Goal: Task Accomplishment & Management: Use online tool/utility

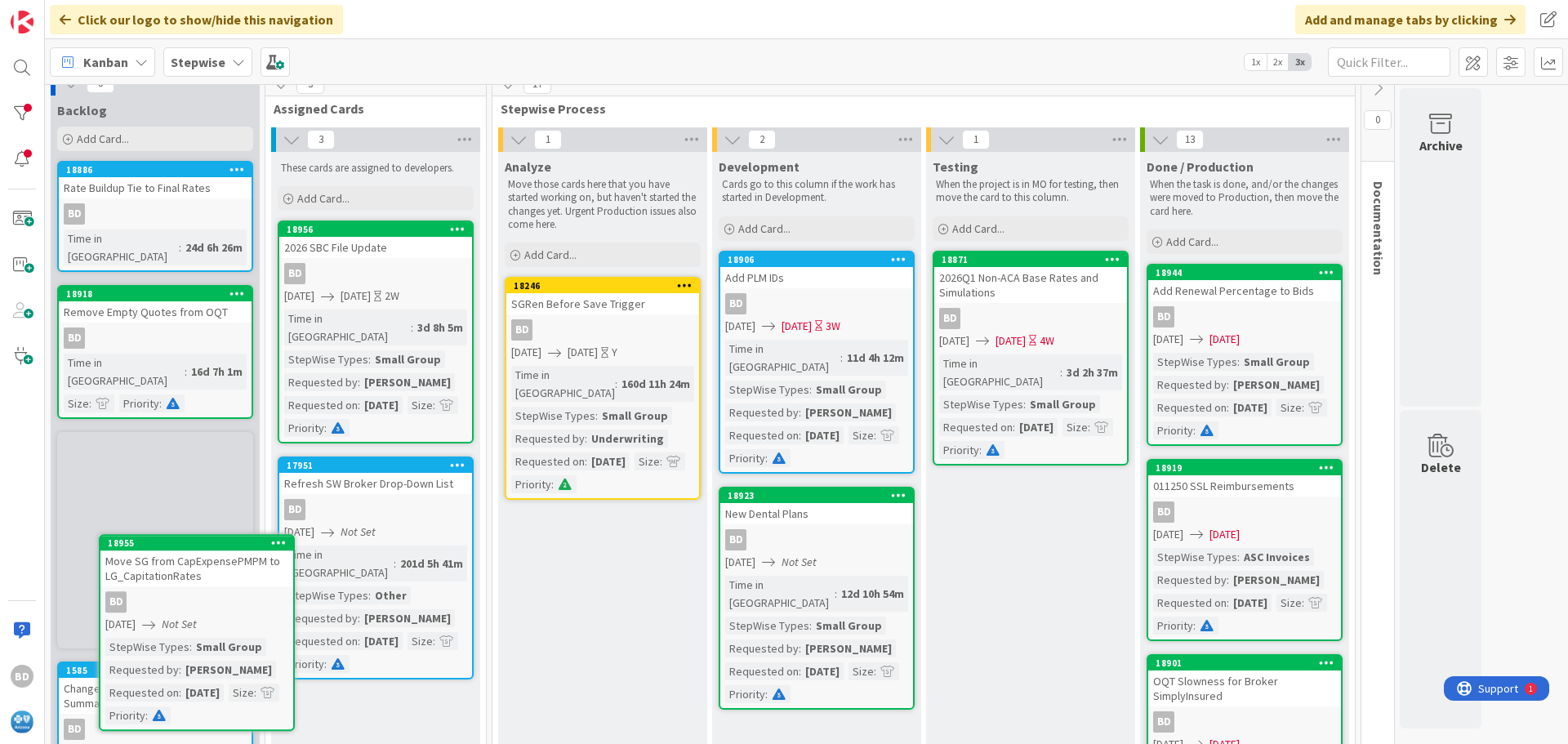
scroll to position [22, 0]
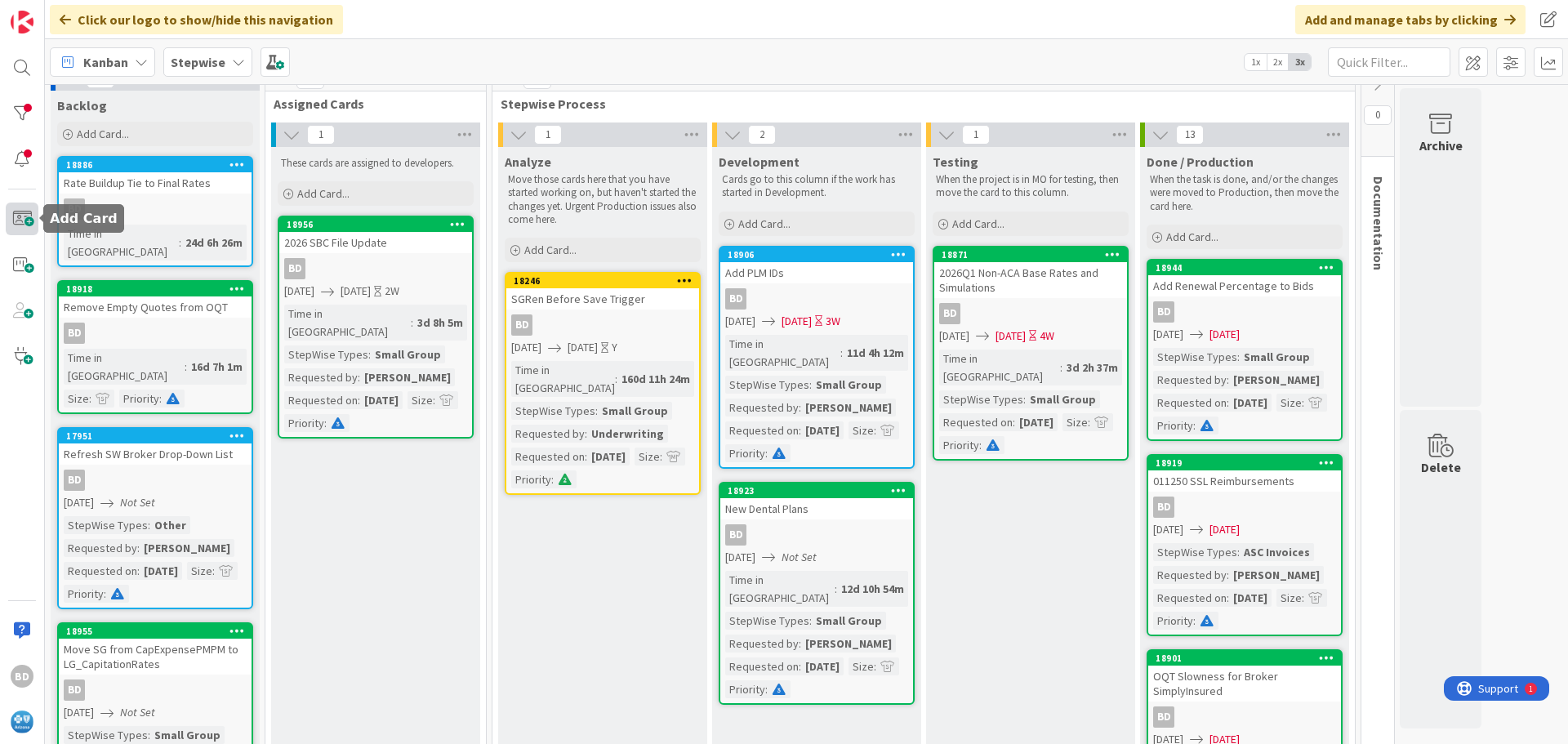
click at [13, 209] on span at bounding box center [22, 219] width 33 height 33
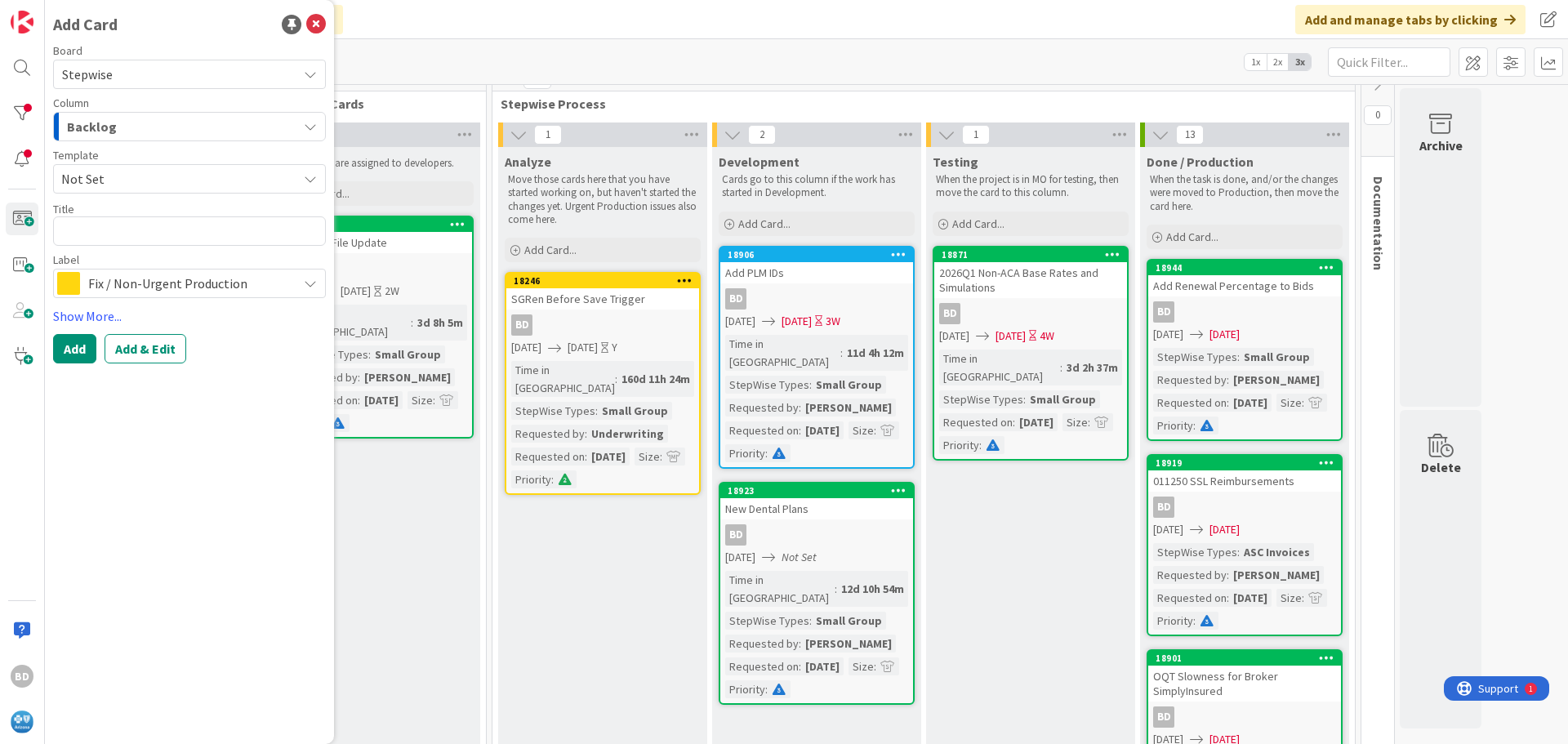
click at [102, 228] on textarea at bounding box center [189, 231] width 272 height 29
type textarea "x"
type textarea "2"
type textarea "x"
type textarea "20"
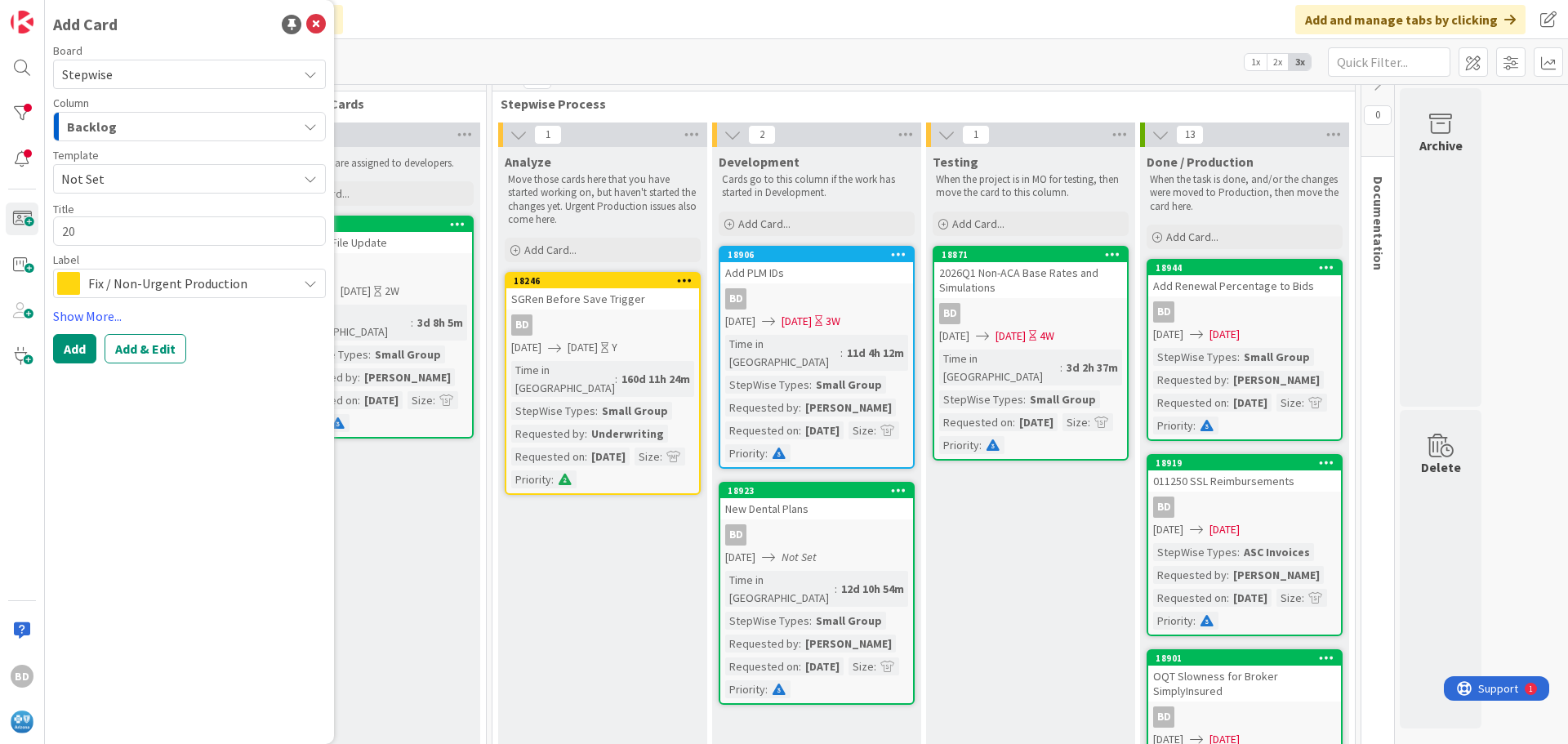
type textarea "x"
type textarea "202"
type textarea "x"
type textarea "2026"
type textarea "x"
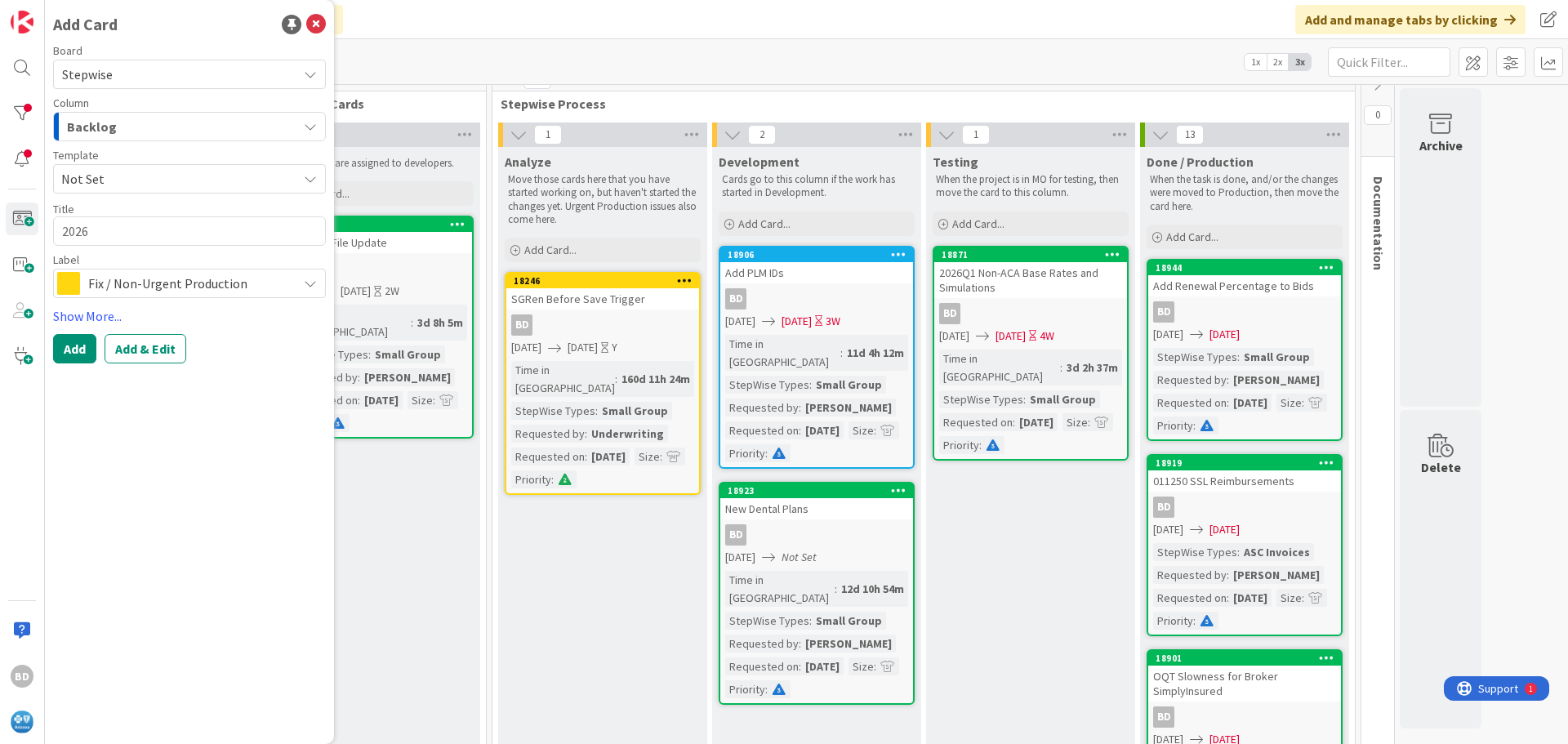
type textarea "2026Q"
type textarea "x"
type textarea "2026Q1"
type textarea "x"
type textarea "2026Q1"
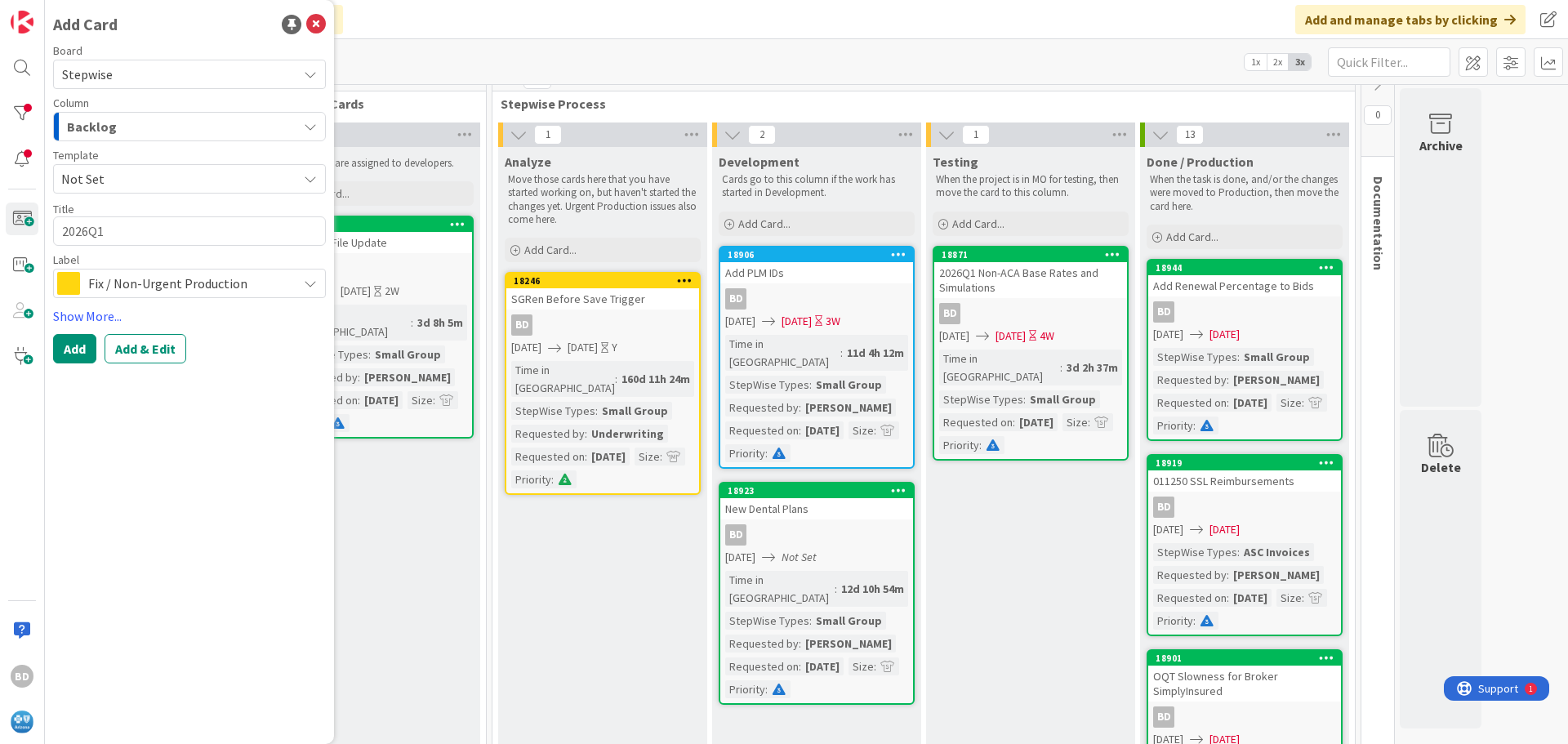
type textarea "x"
type textarea "2026Q1 D"
type textarea "x"
type textarea "2026Q1 Di"
type textarea "x"
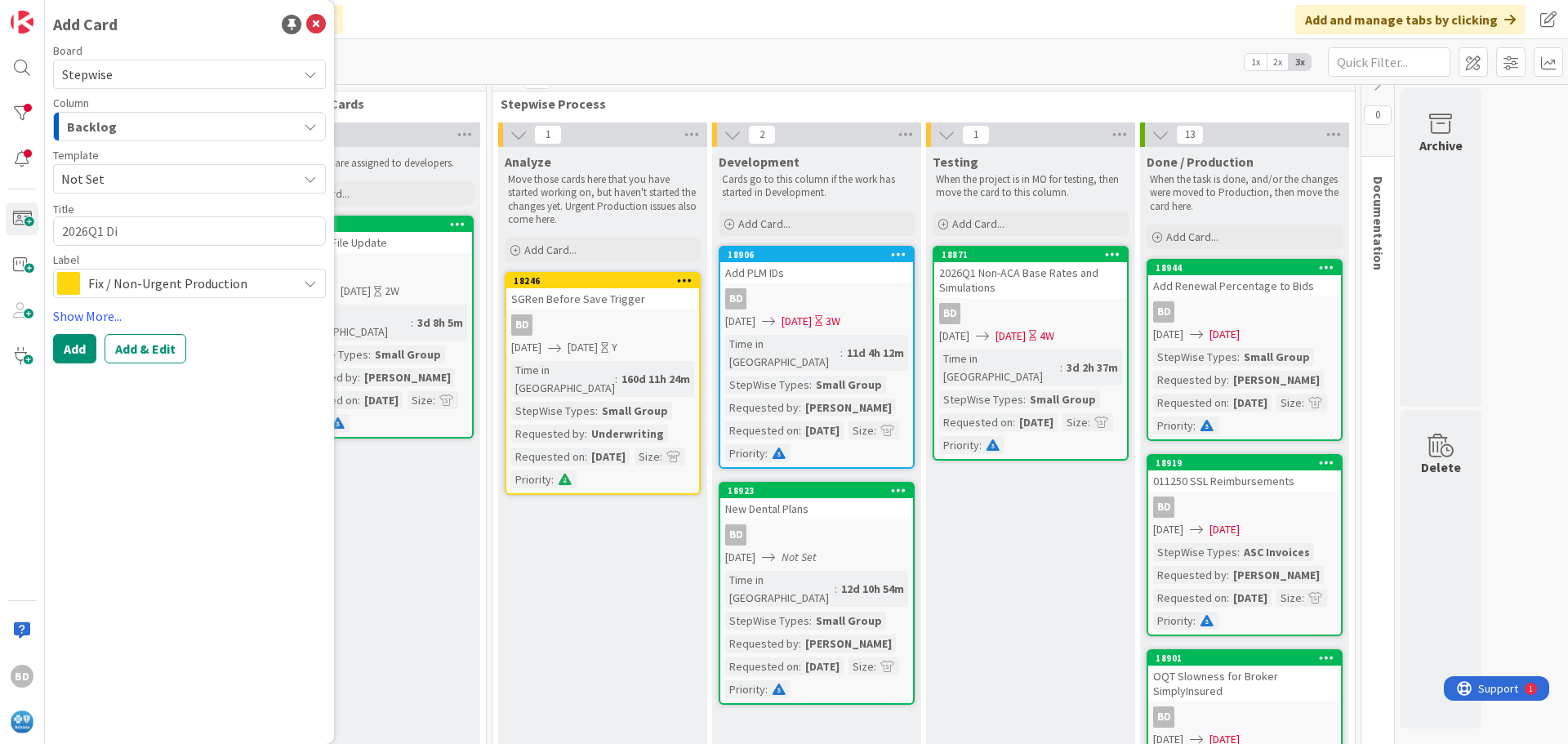
type textarea "2026Q1 Dim"
type textarea "x"
type textarea "2026Q1 Dima"
type textarea "x"
type textarea "2026Q1 Dimar"
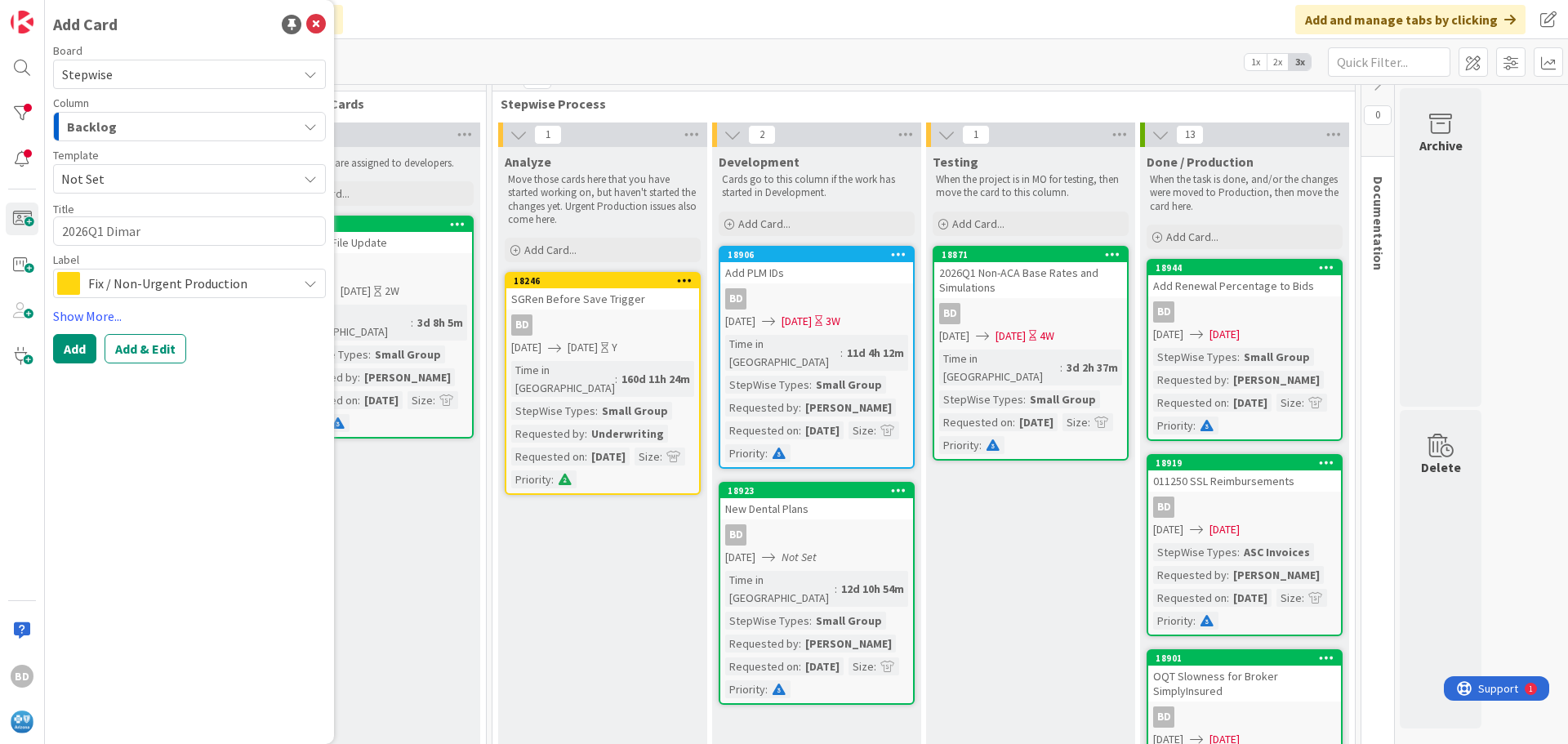
type textarea "x"
type textarea "2026Q1 Dimart"
type textarea "x"
type textarea "2026Q1 Dimarti"
type textarea "x"
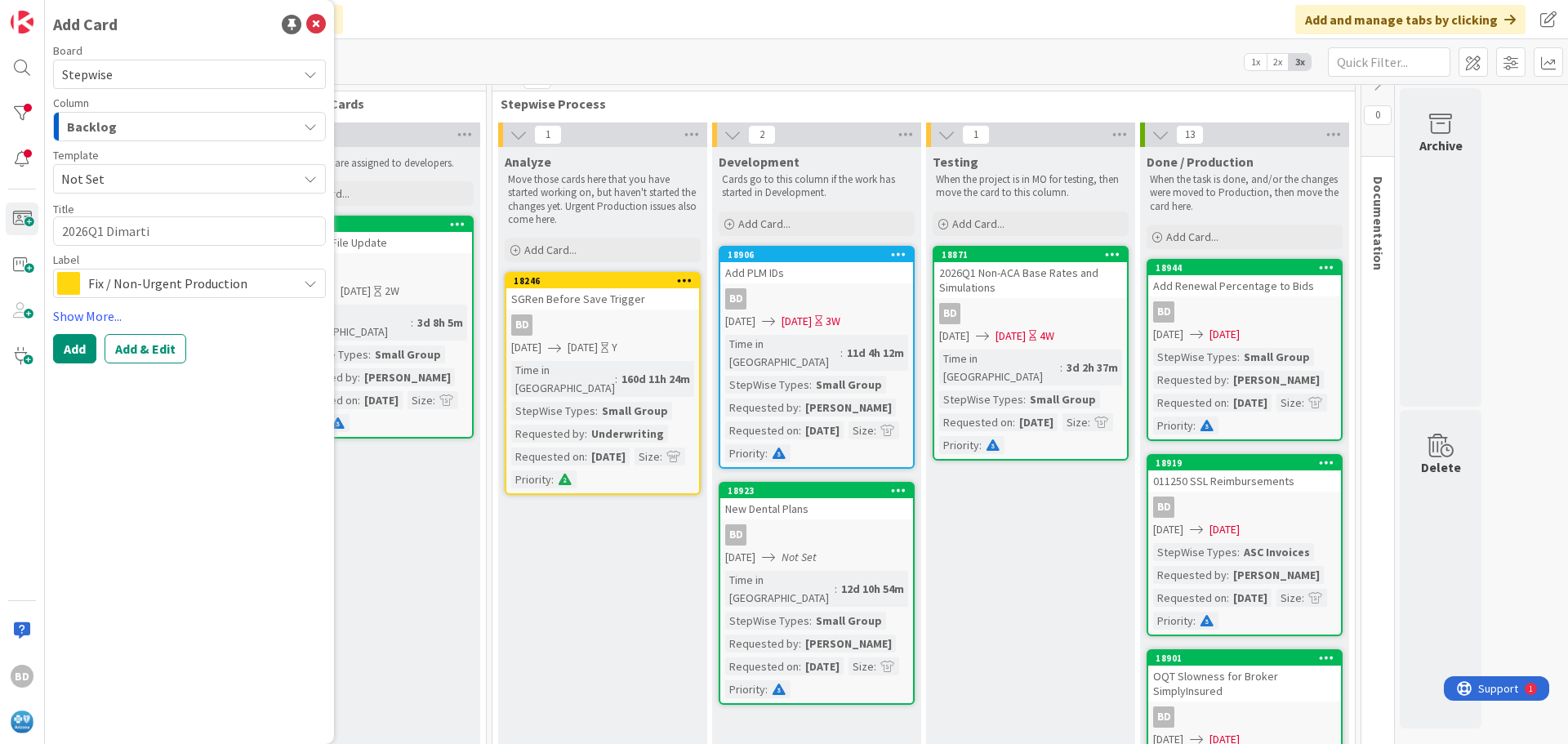
type textarea "2026Q1 Dimartin"
type textarea "x"
type textarea "2026Q1 [PERSON_NAME]"
type textarea "x"
type textarea "2026Q1 [PERSON_NAME]"
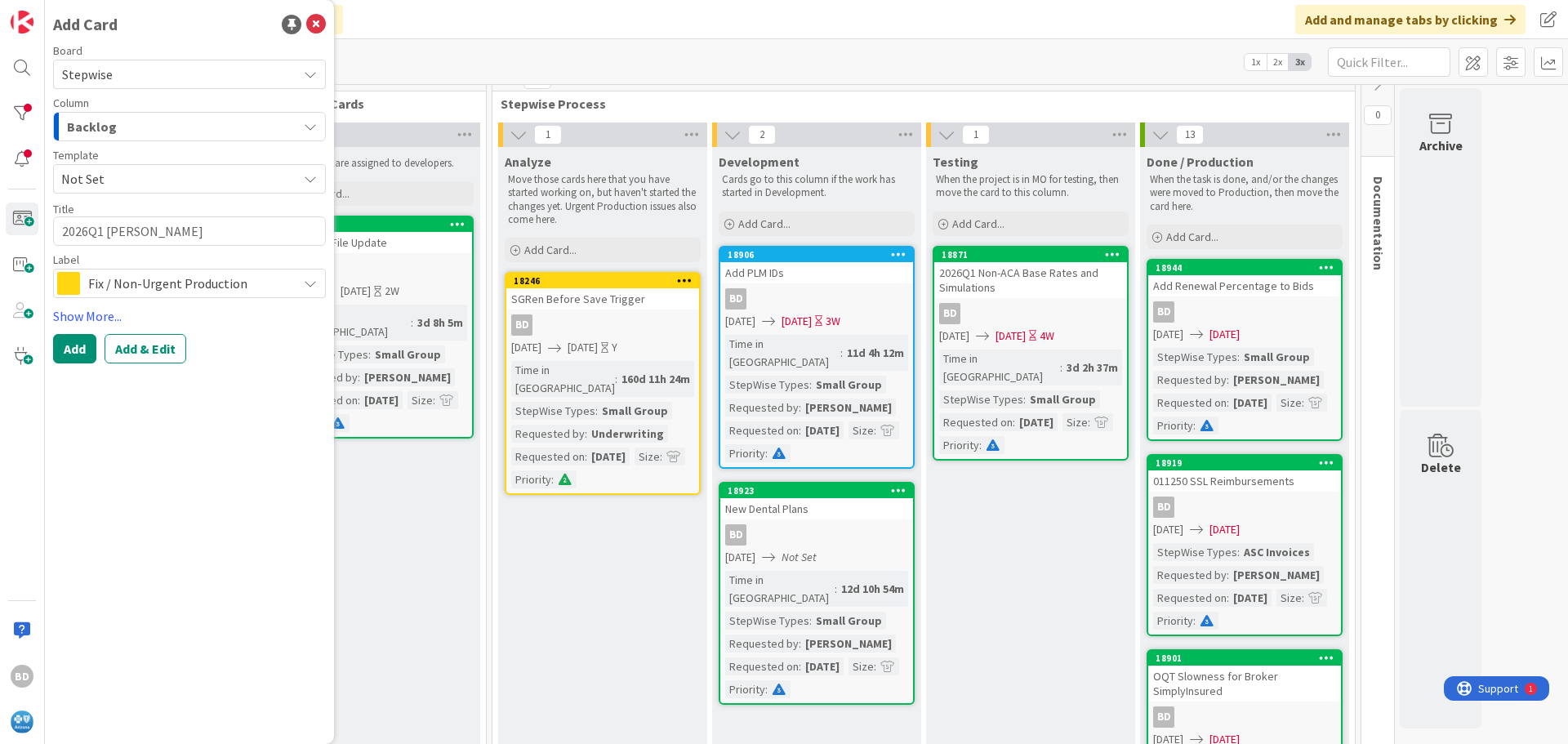
click at [123, 226] on textarea "2026Q1 [PERSON_NAME]" at bounding box center [189, 231] width 272 height 29
type textarea "x"
type textarea "2026Q1 Diartino"
type textarea "x"
type textarea "2026Q1 [PERSON_NAME]"
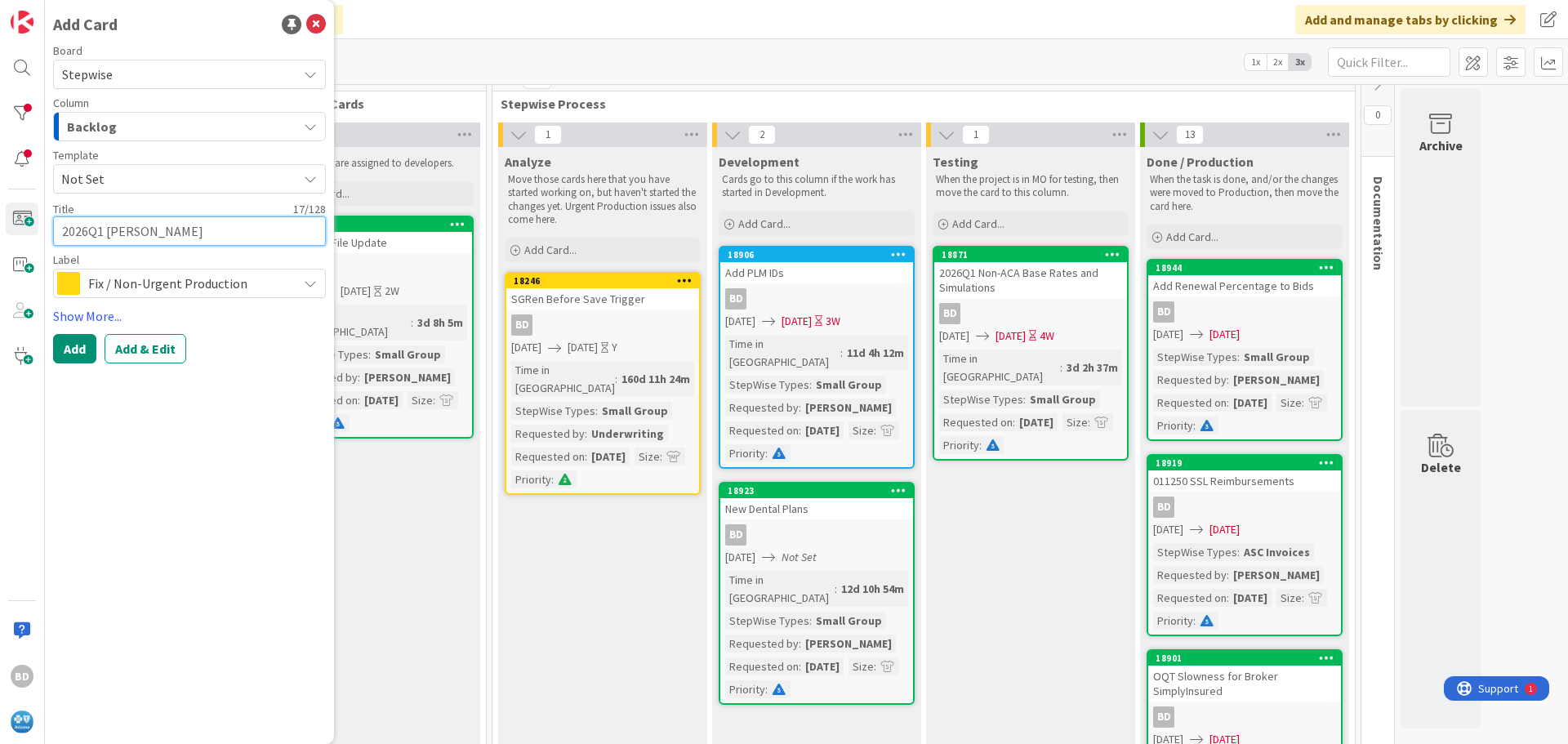
click at [186, 230] on textarea "2026Q1 [PERSON_NAME]" at bounding box center [189, 231] width 272 height 29
click at [105, 229] on textarea "2026Q1 [PERSON_NAME]" at bounding box center [189, 231] width 272 height 29
click at [189, 228] on textarea "2026Q1 [PERSON_NAME]" at bounding box center [189, 231] width 272 height 29
type textarea "x"
type textarea "2026Q1 [PERSON_NAME] F"
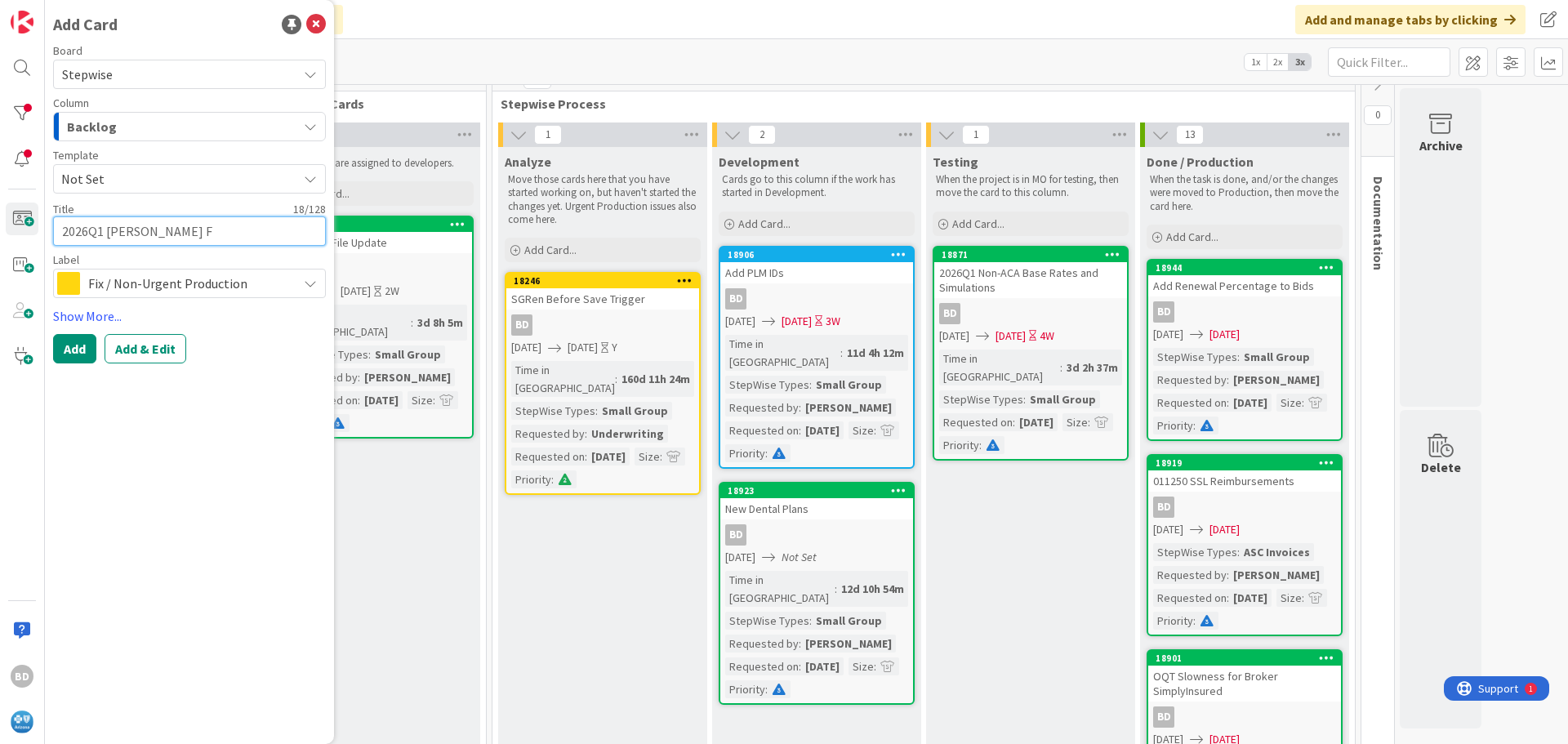
type textarea "x"
type textarea "2026Q1 [PERSON_NAME] Fi"
type textarea "x"
type textarea "2026Q1 [PERSON_NAME] Fil"
type textarea "x"
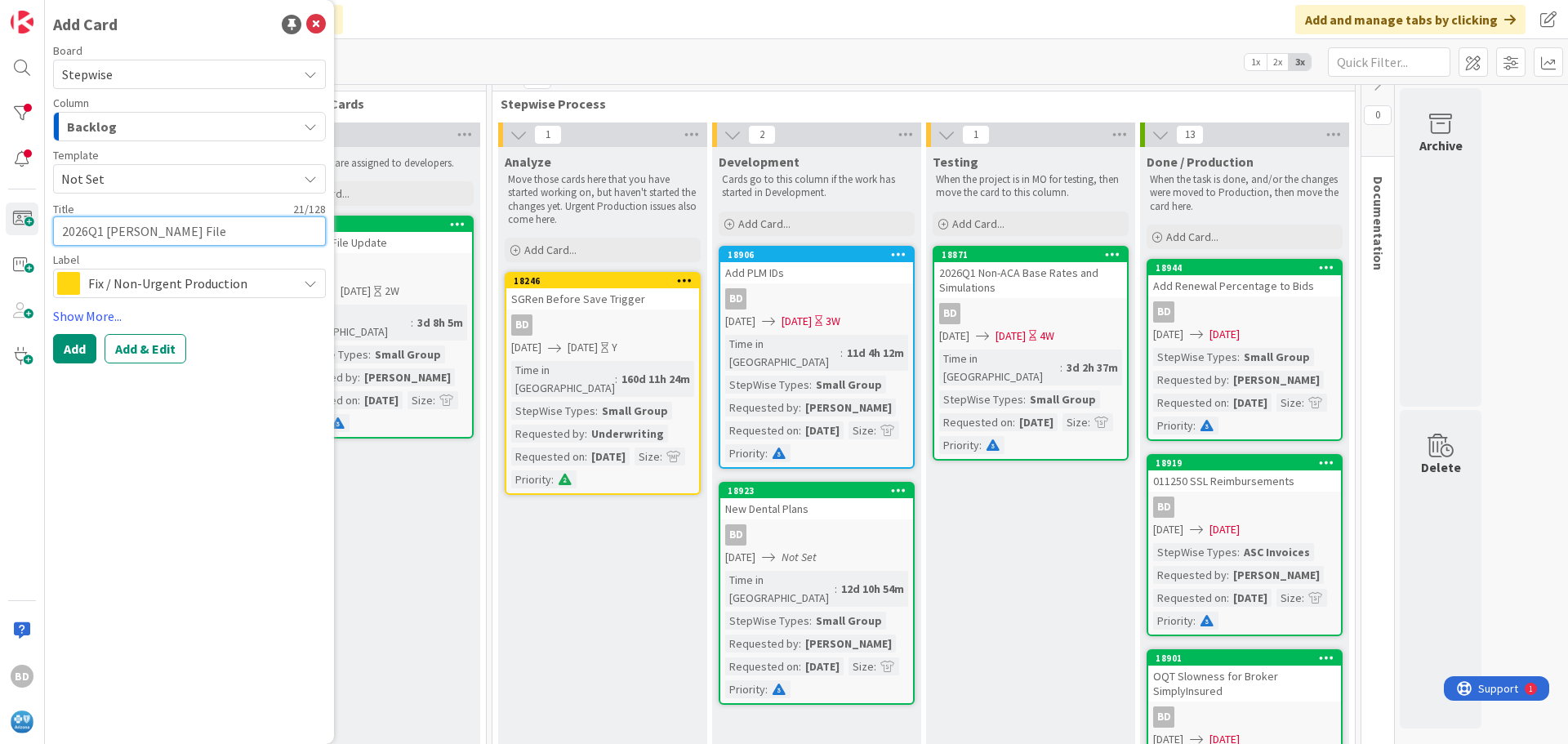
type textarea "2026Q1 [PERSON_NAME] File"
click at [171, 285] on span "Fix / Non-Urgent Production" at bounding box center [188, 283] width 201 height 23
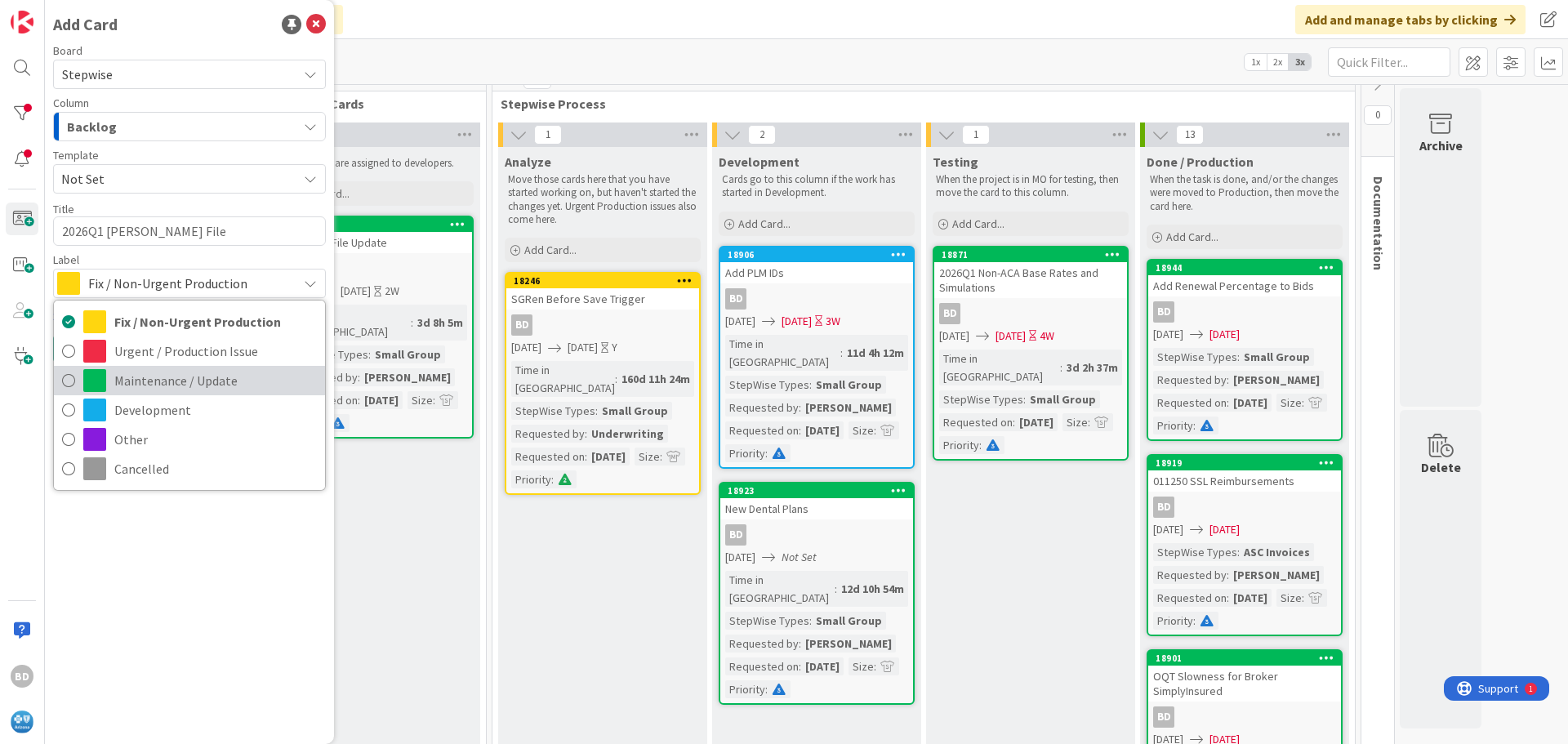
click at [172, 372] on span "Maintenance / Update" at bounding box center [215, 380] width 203 height 24
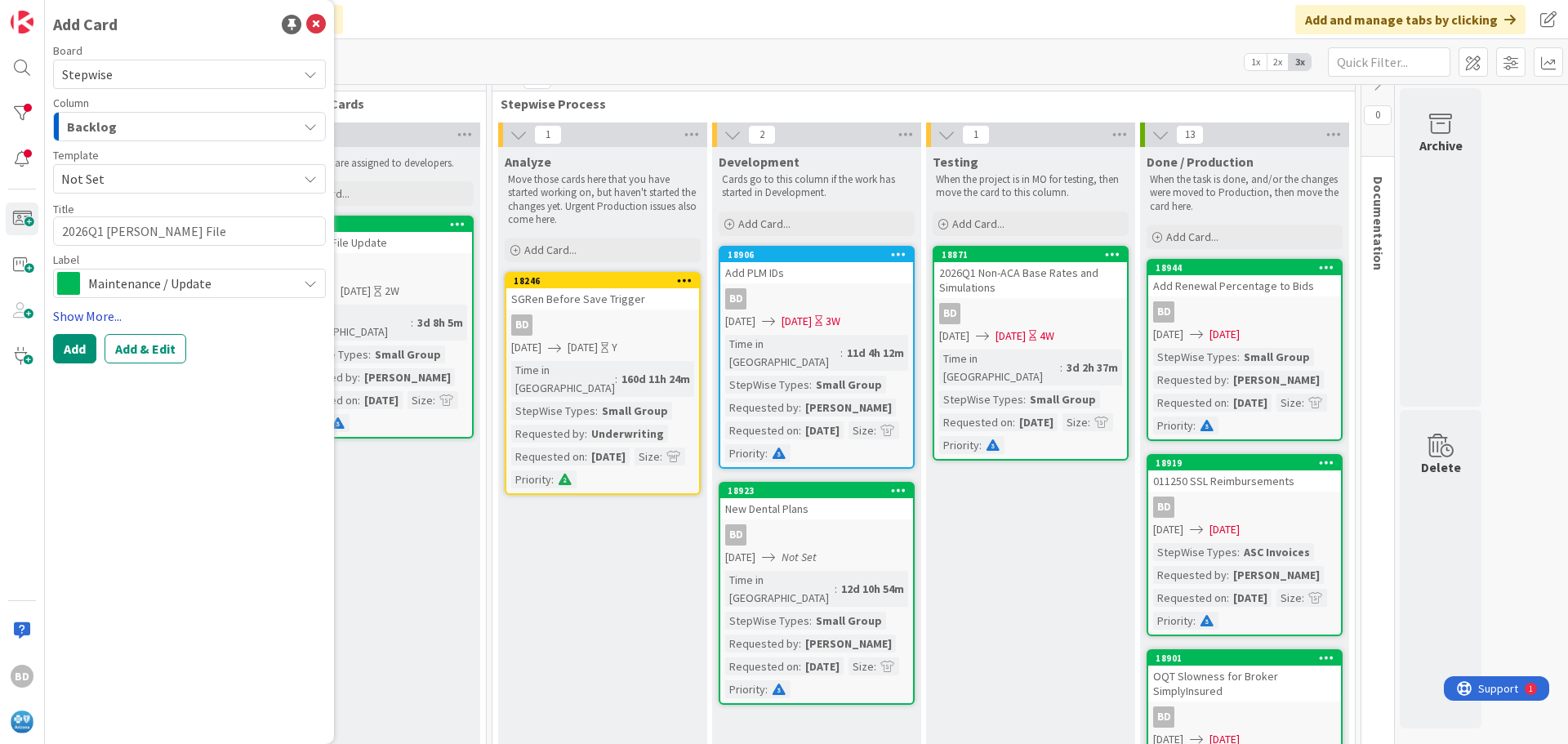
click at [91, 311] on link "Show More..." at bounding box center [189, 316] width 272 height 20
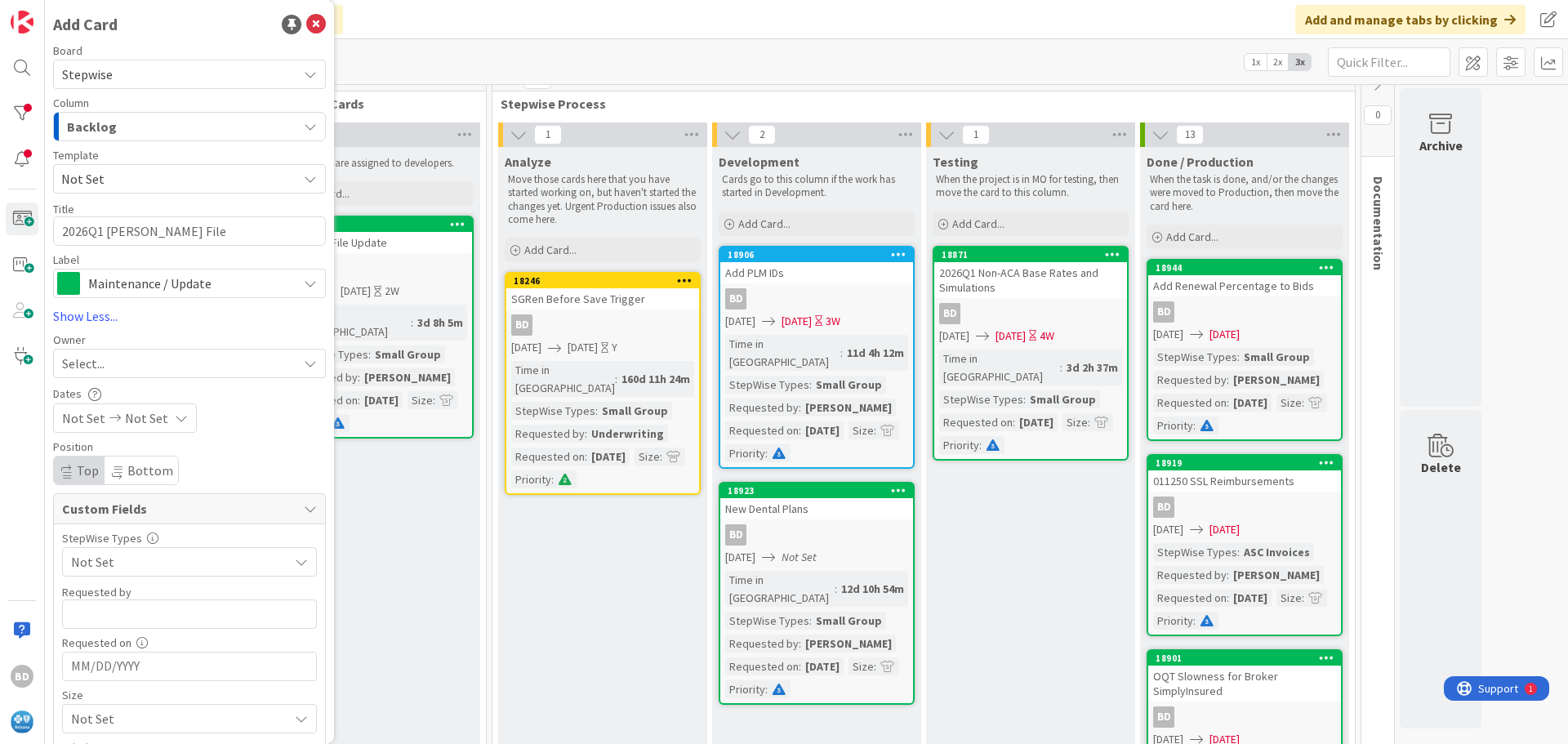
click at [82, 369] on span "Select..." at bounding box center [83, 364] width 43 height 20
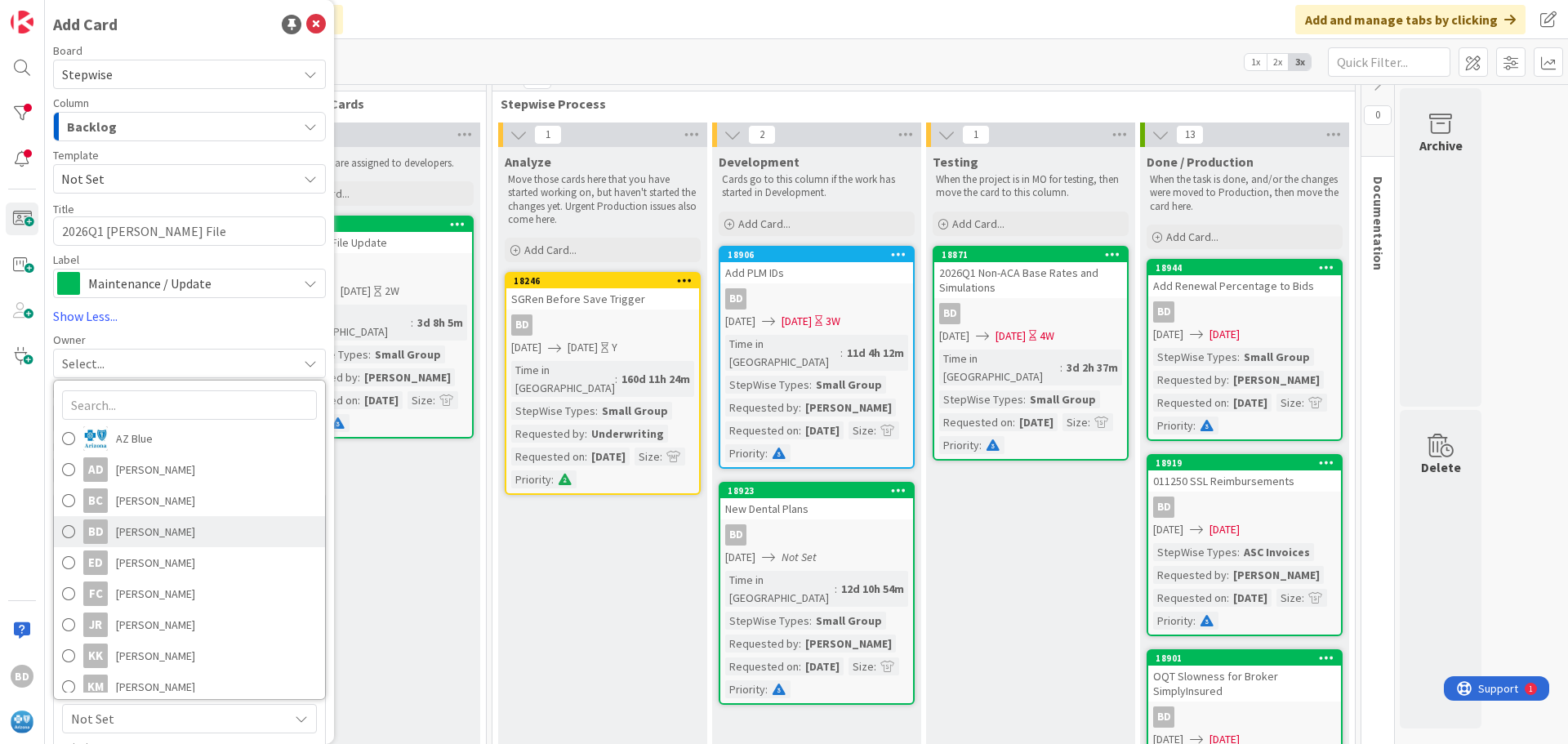
click at [142, 525] on span "[PERSON_NAME]" at bounding box center [156, 531] width 80 height 24
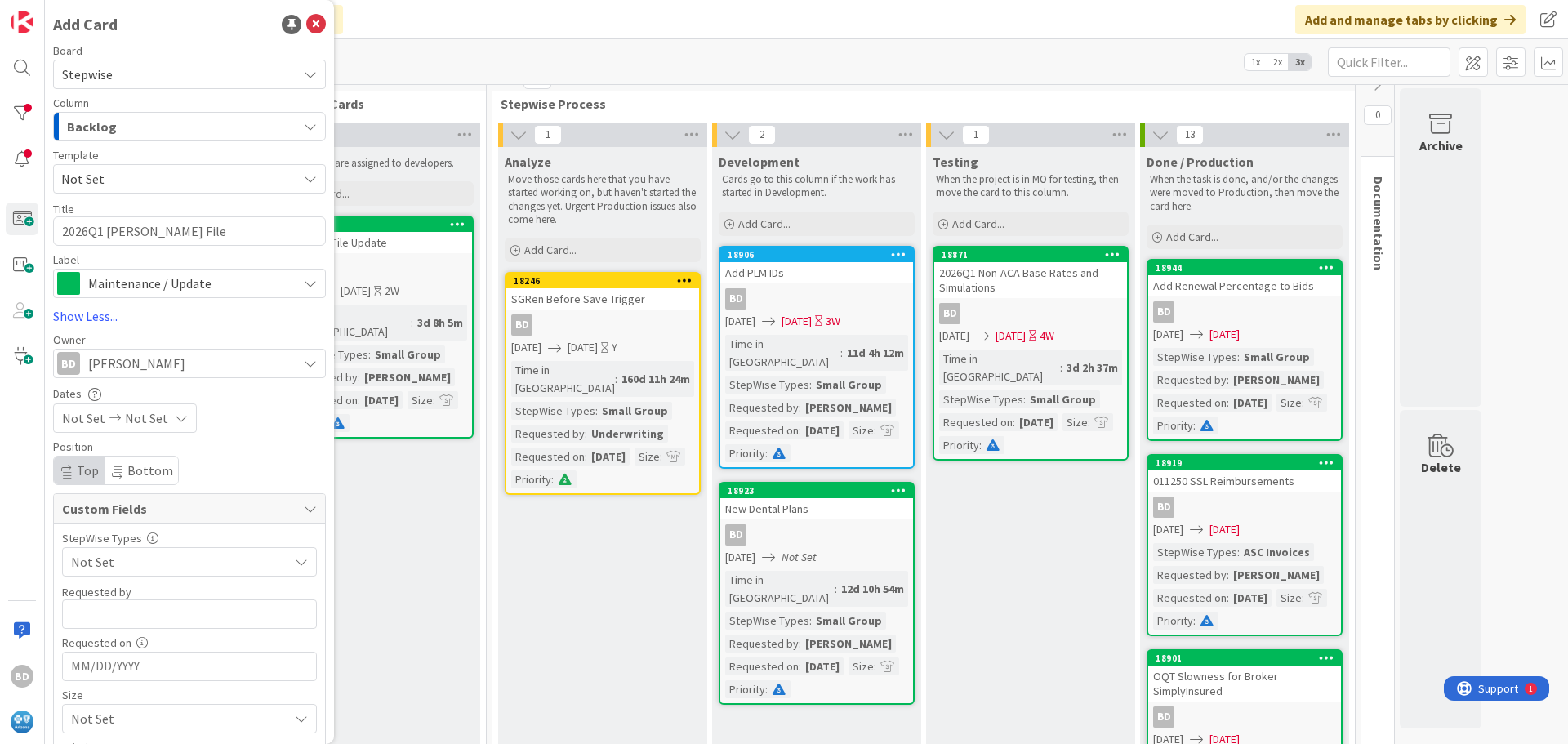
click at [87, 568] on span "Not Set" at bounding box center [176, 561] width 209 height 23
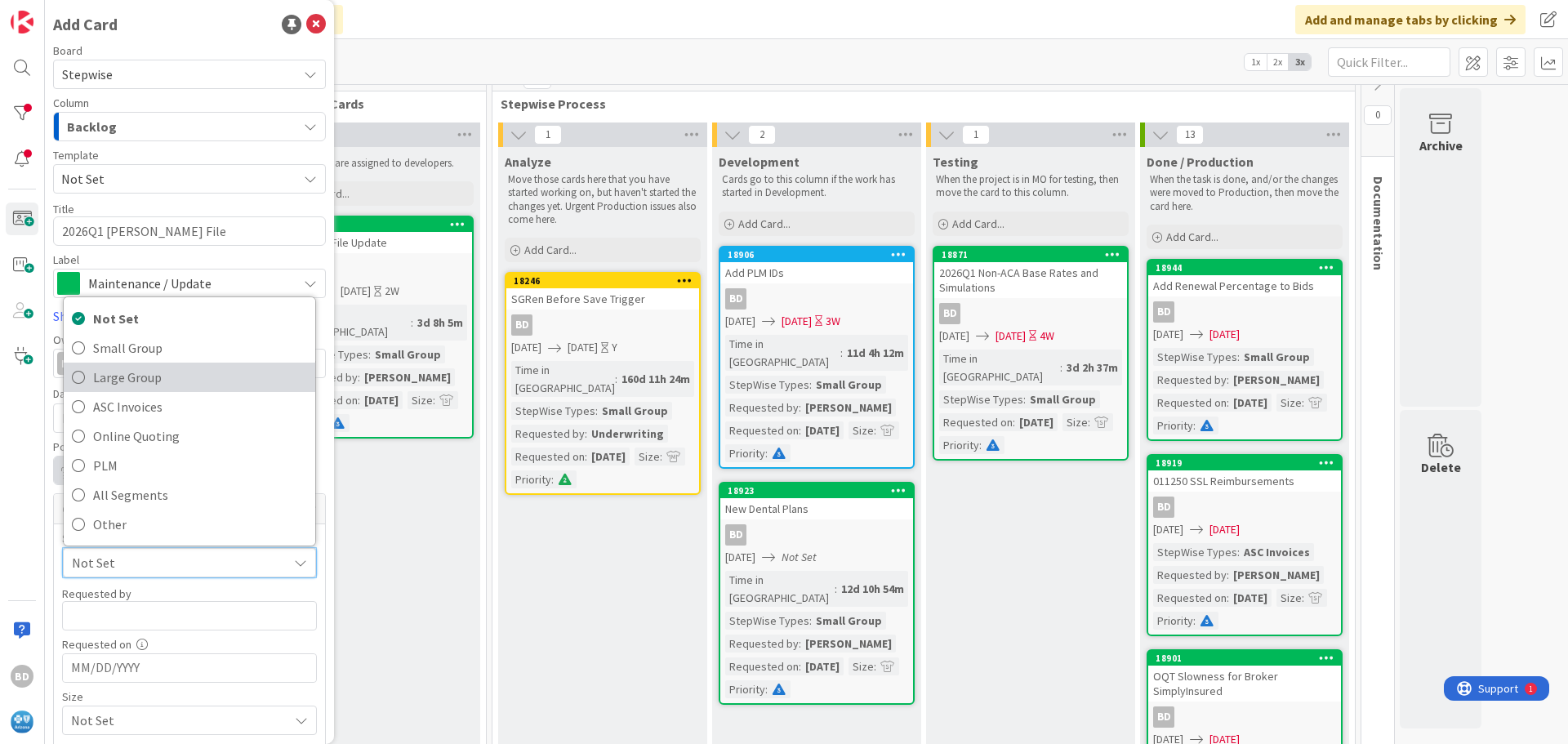
click at [112, 381] on span "Large Group" at bounding box center [200, 377] width 214 height 24
type textarea "x"
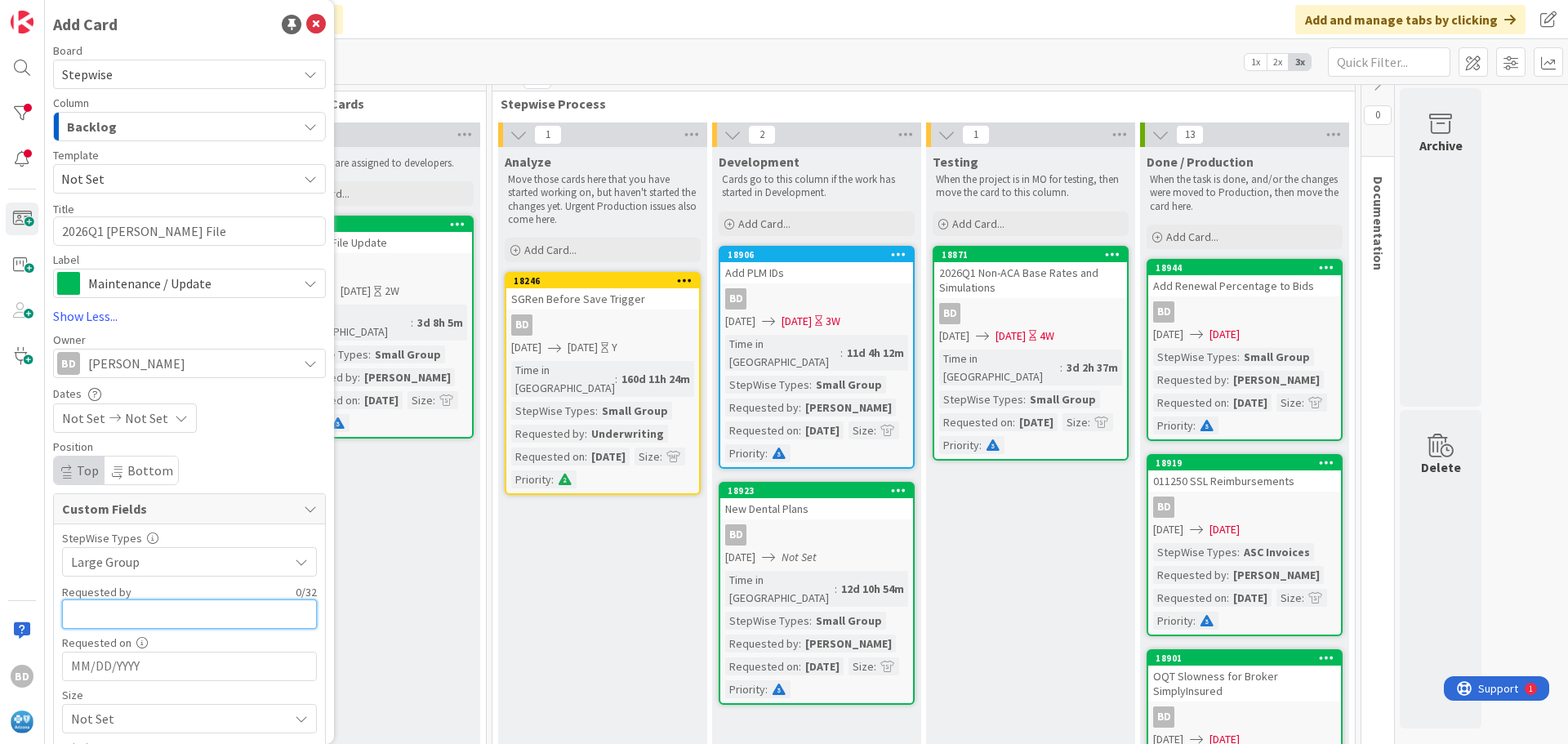
click at [120, 619] on input "text" at bounding box center [190, 614] width 255 height 29
type input "[PERSON_NAME]"
type textarea "x"
type input "[PERSON_NAME]"
type textarea "x"
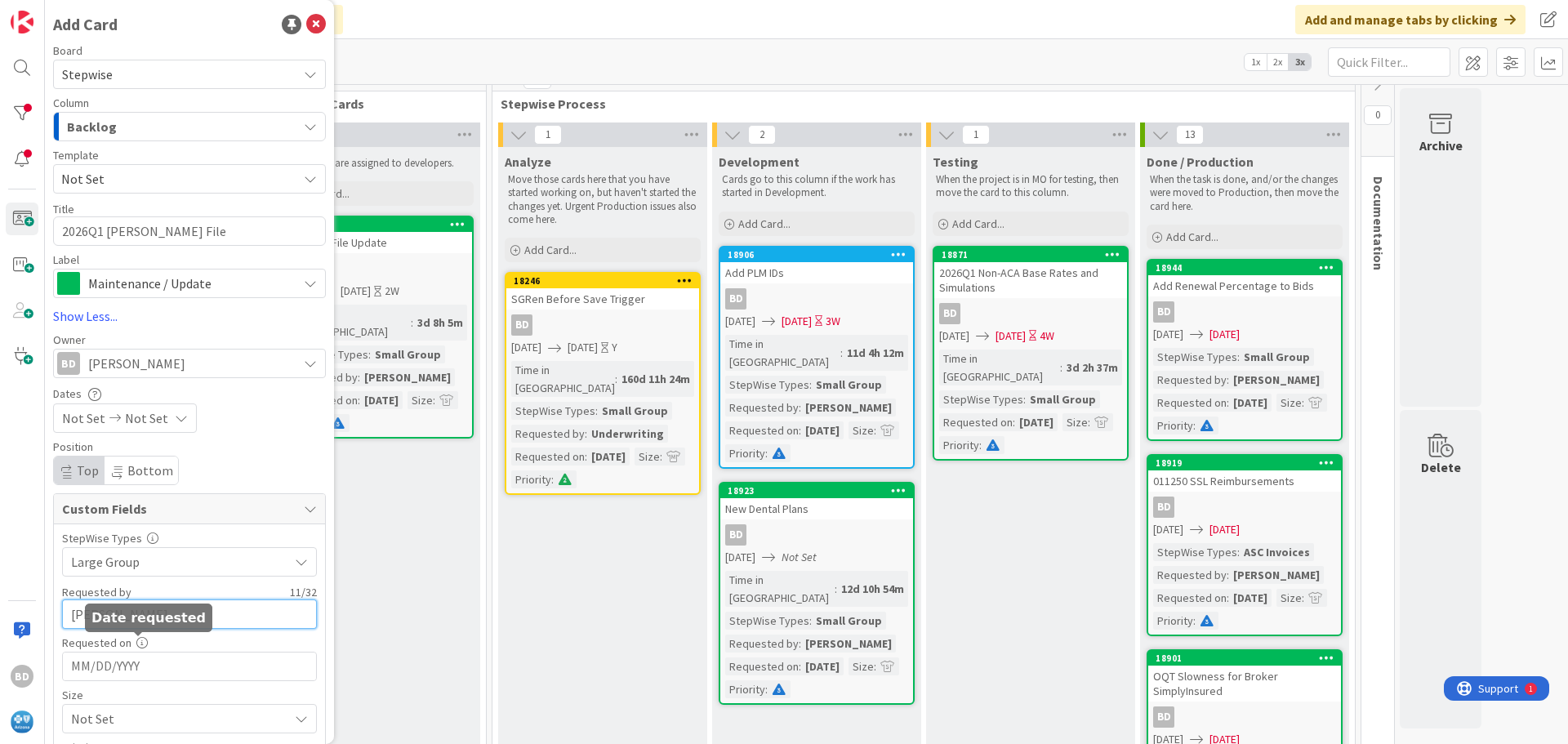
type input "[PERSON_NAME]"
click at [98, 675] on input "MM/DD/YYYY" at bounding box center [190, 666] width 237 height 28
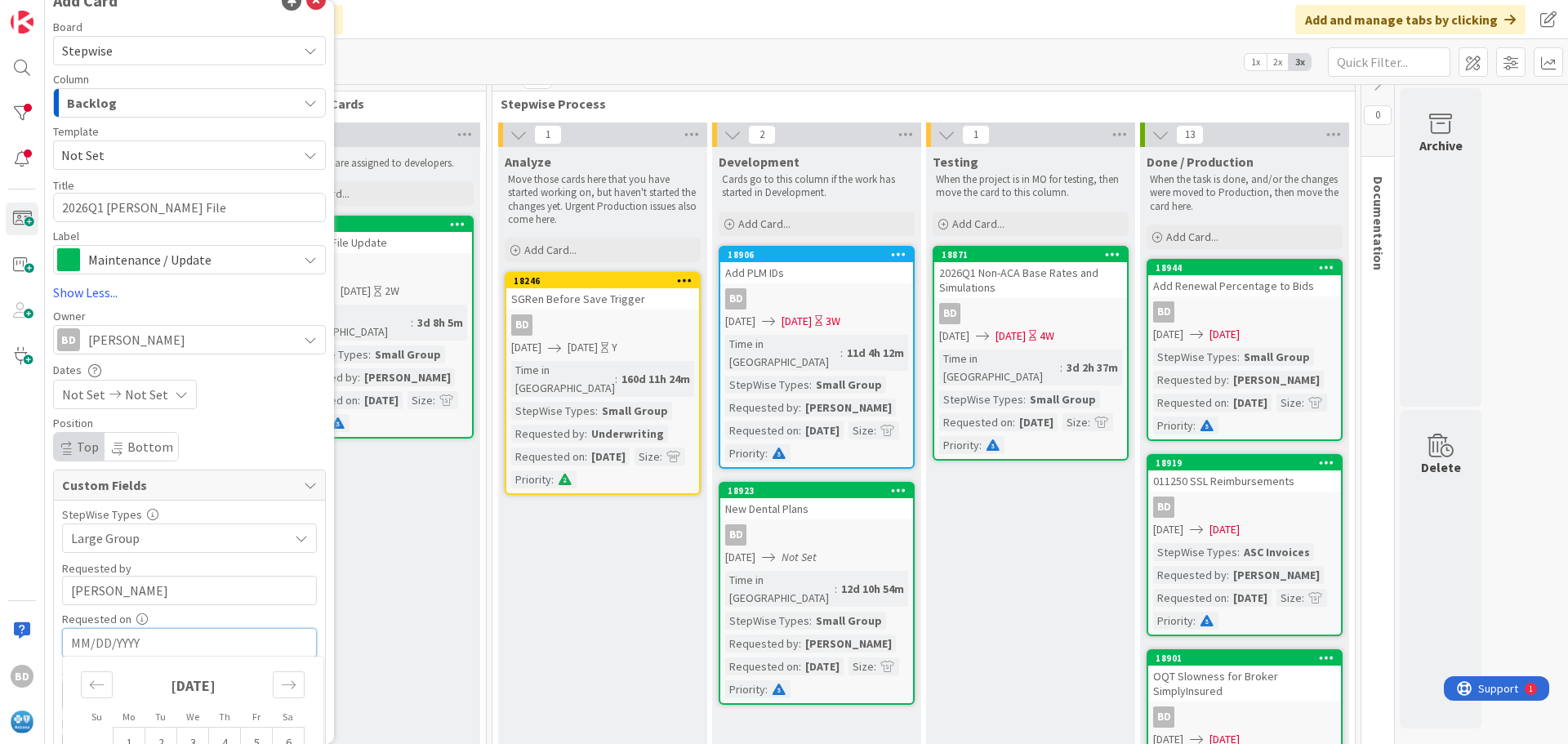
scroll to position [0, 0]
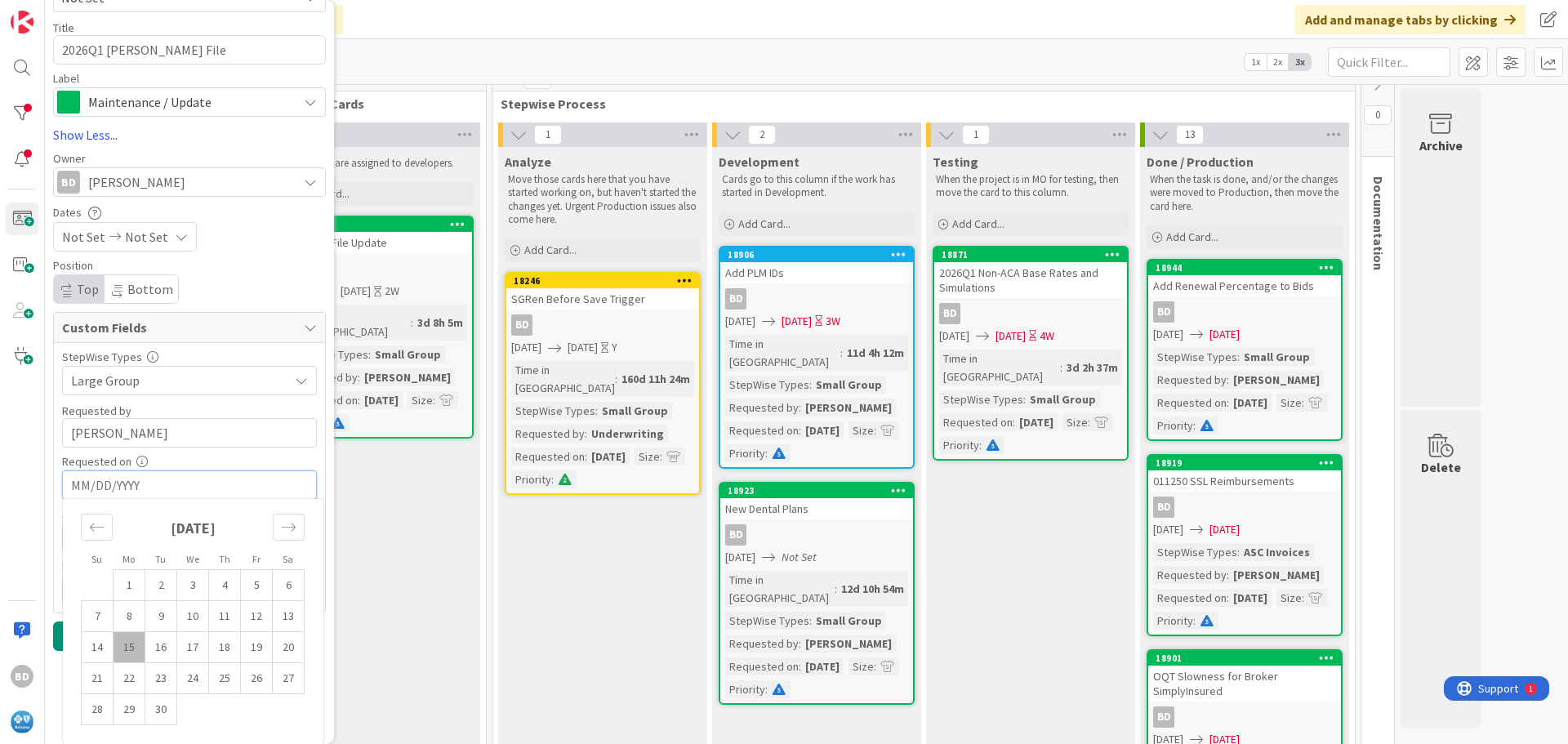
click at [131, 648] on td "15" at bounding box center [128, 647] width 32 height 31
type textarea "x"
type input "[DATE]"
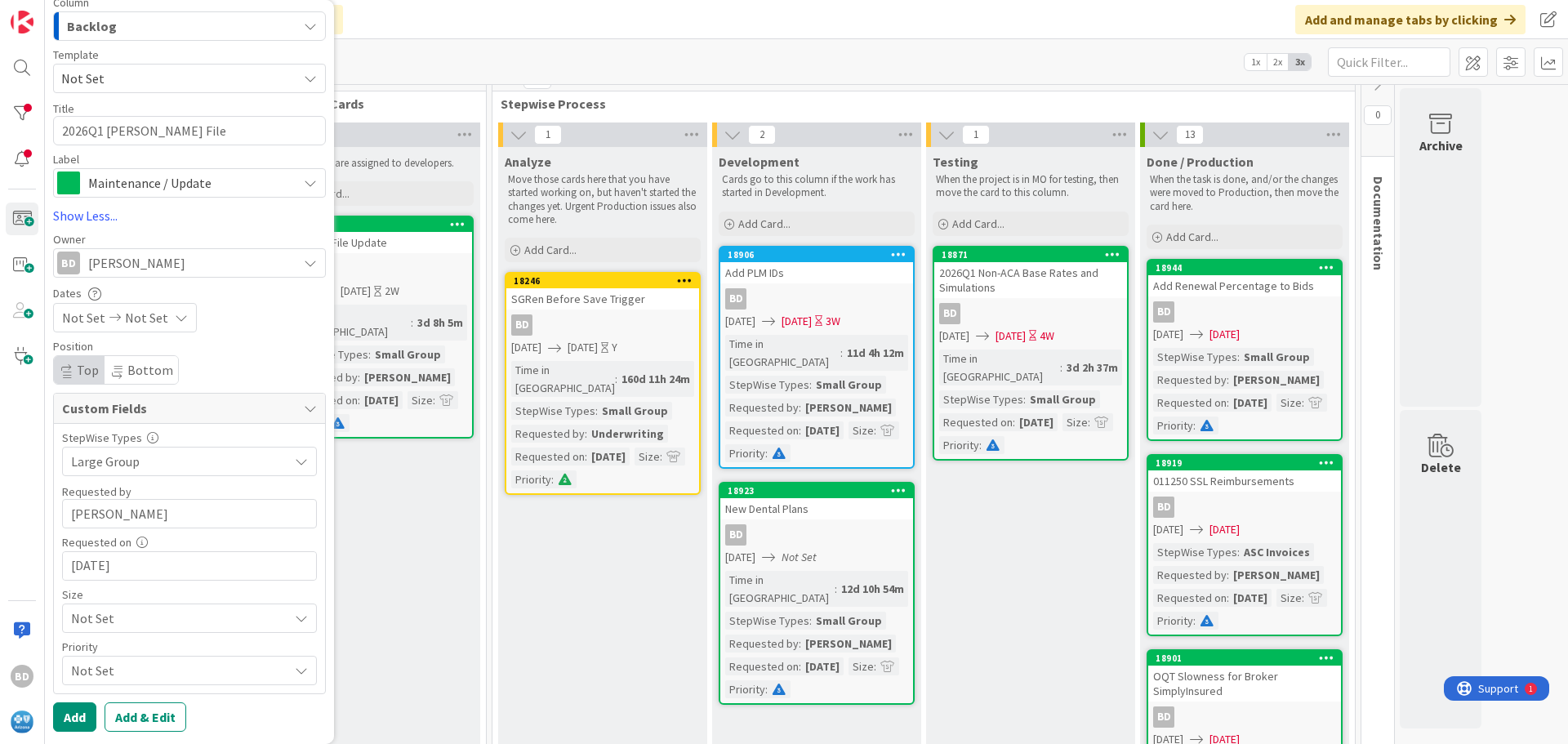
click at [100, 625] on span "Not Set" at bounding box center [176, 618] width 209 height 23
click at [116, 498] on link "Small" at bounding box center [189, 491] width 252 height 29
click at [86, 657] on div "Not Set" at bounding box center [190, 671] width 255 height 29
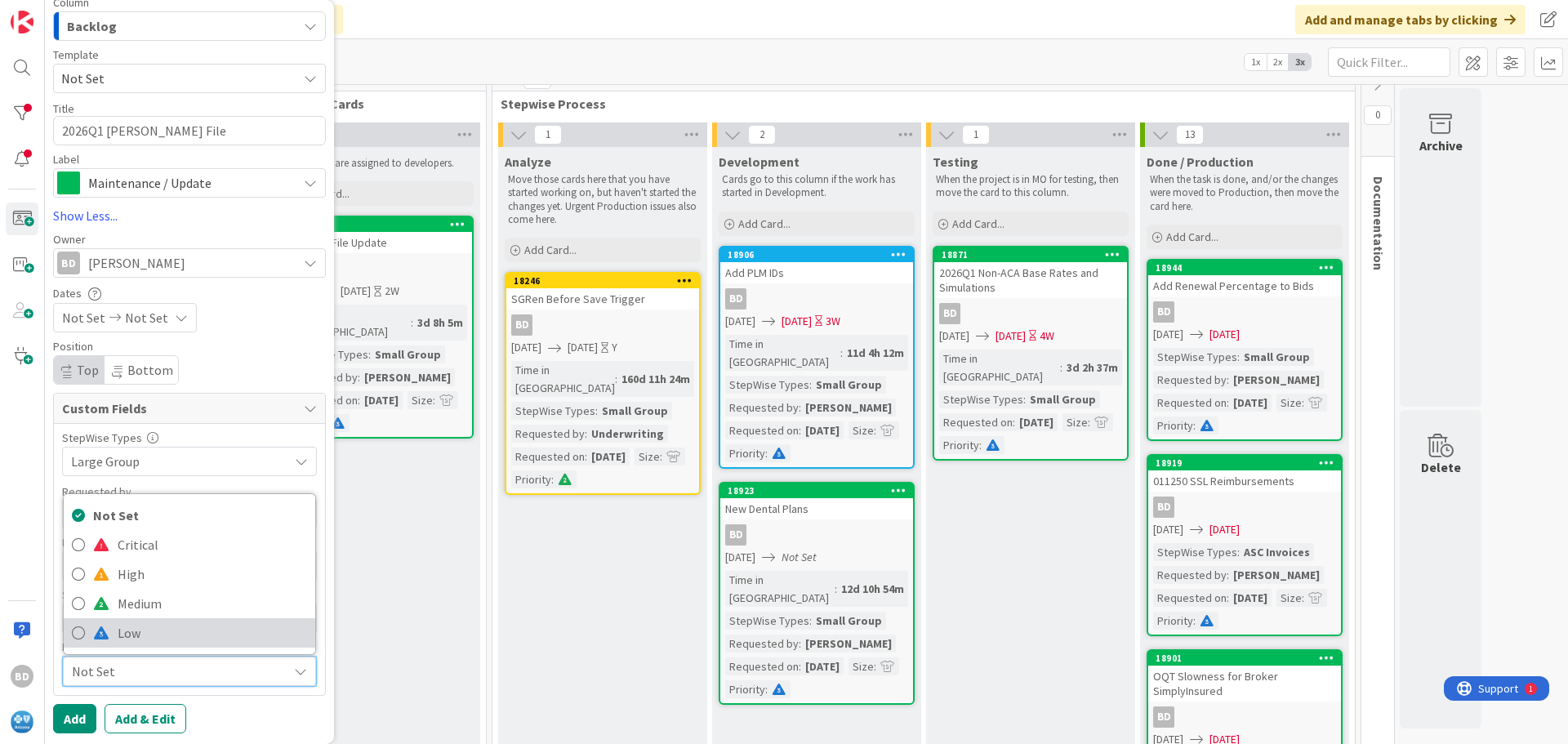
click at [94, 634] on span at bounding box center [101, 633] width 16 height 13
type textarea "x"
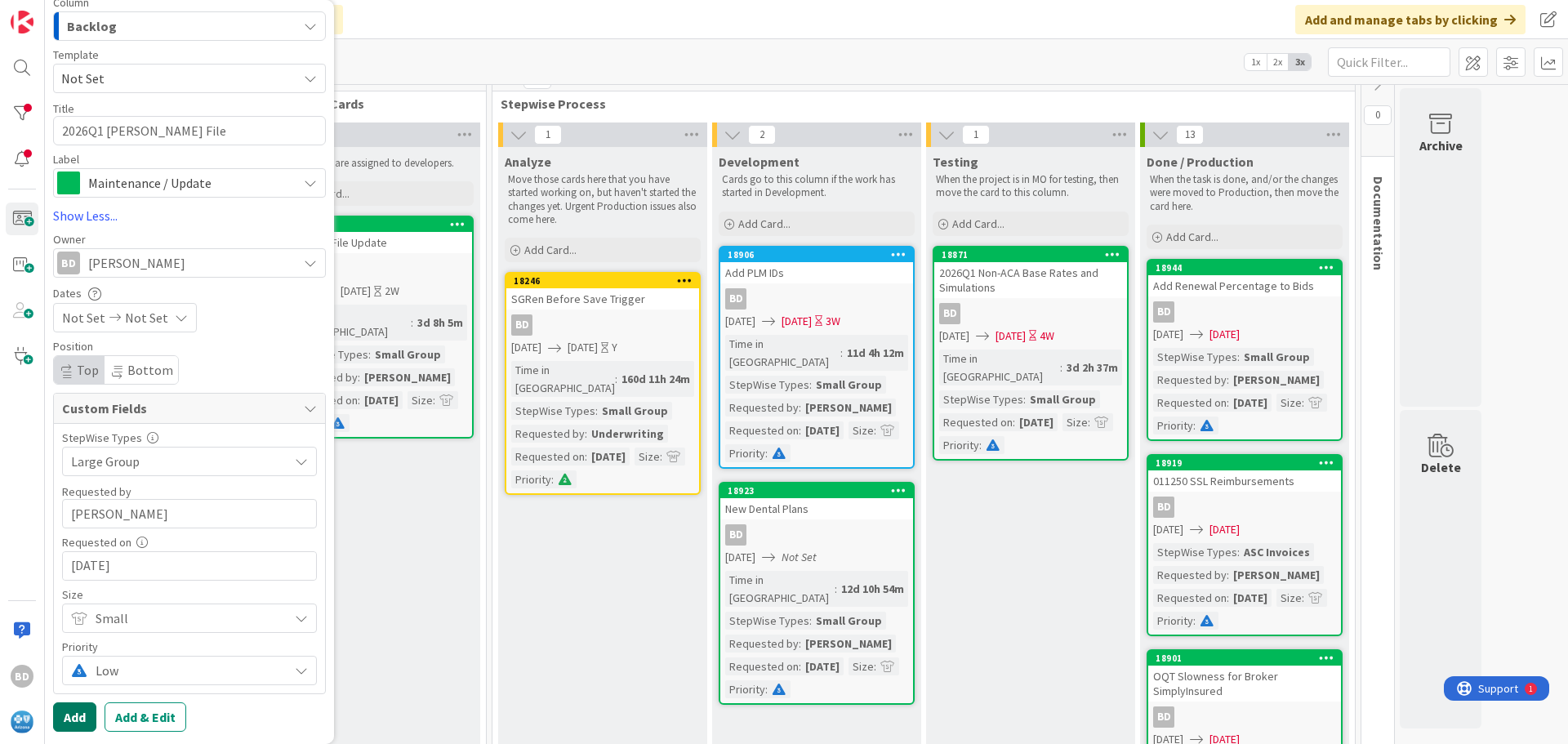
click at [76, 713] on button "Add" at bounding box center [75, 717] width 43 height 29
